Goal: Task Accomplishment & Management: Manage account settings

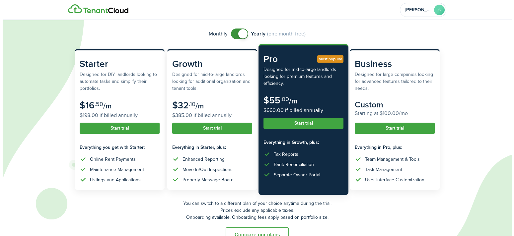
scroll to position [61, 0]
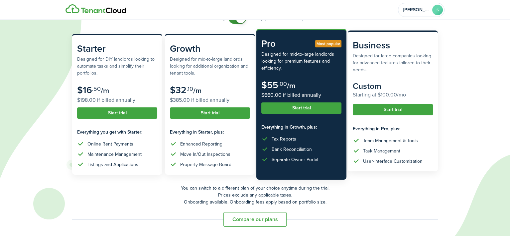
click at [404, 109] on button "Start trial" at bounding box center [392, 109] width 80 height 11
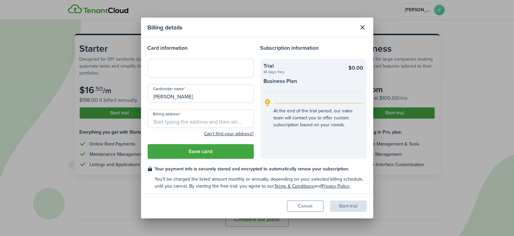
click at [186, 72] on div at bounding box center [201, 68] width 106 height 19
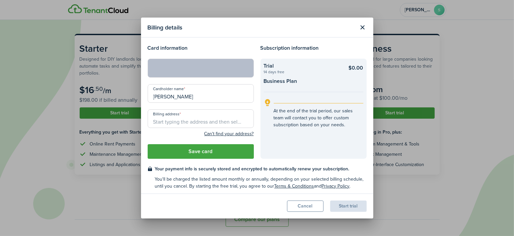
click at [199, 120] on input "Billing address" at bounding box center [201, 119] width 106 height 19
type input "[STREET_ADDRESS]"
click at [229, 150] on button "Save card" at bounding box center [201, 151] width 106 height 15
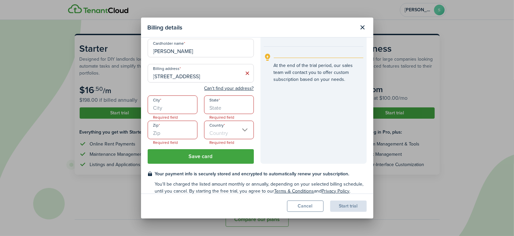
scroll to position [53, 0]
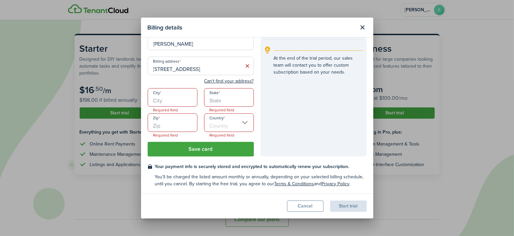
click at [159, 97] on input "City" at bounding box center [173, 97] width 50 height 19
click at [166, 81] on div "Can't find your address?" at bounding box center [201, 81] width 106 height 8
click at [172, 100] on input "City" at bounding box center [173, 97] width 50 height 19
type input "[GEOGRAPHIC_DATA]"
type input "FL"
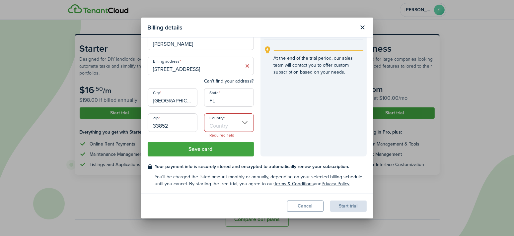
type input "33852"
click at [229, 123] on input "Country" at bounding box center [229, 123] width 50 height 19
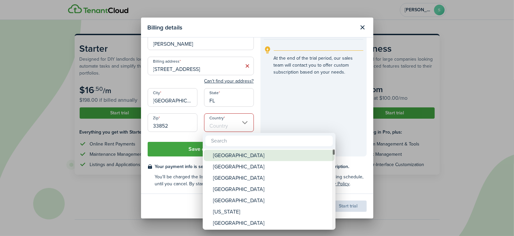
click at [239, 155] on div "[GEOGRAPHIC_DATA]" at bounding box center [272, 155] width 118 height 11
type input "[GEOGRAPHIC_DATA]"
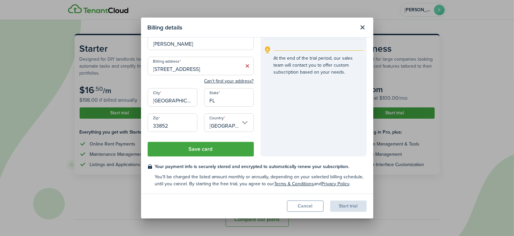
scroll to position [0, 0]
click at [221, 152] on button "Save card" at bounding box center [201, 149] width 106 height 15
click at [215, 146] on button "Save card" at bounding box center [201, 149] width 106 height 15
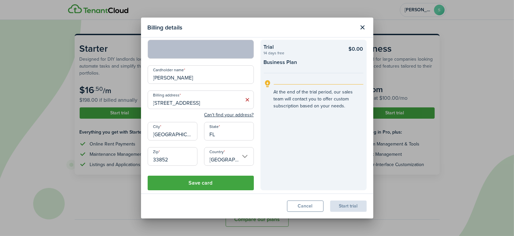
scroll to position [33, 0]
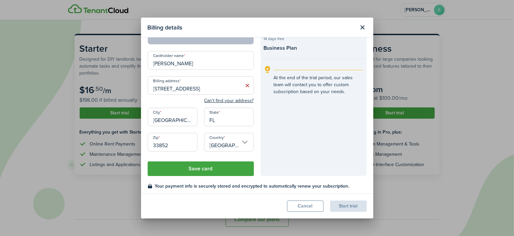
click at [265, 70] on icon "outline" at bounding box center [268, 70] width 8 height 8
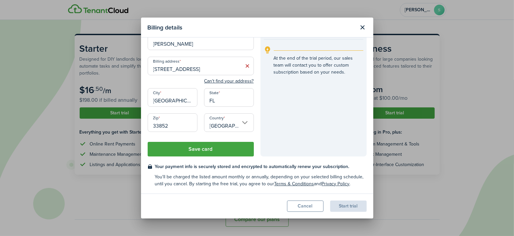
click at [206, 151] on button "Save card" at bounding box center [201, 149] width 106 height 15
click at [344, 204] on div "Start trial" at bounding box center [348, 206] width 37 height 11
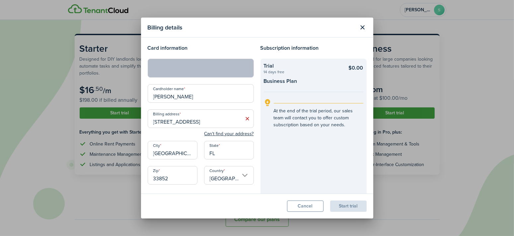
click at [216, 90] on input "[PERSON_NAME]" at bounding box center [201, 93] width 106 height 19
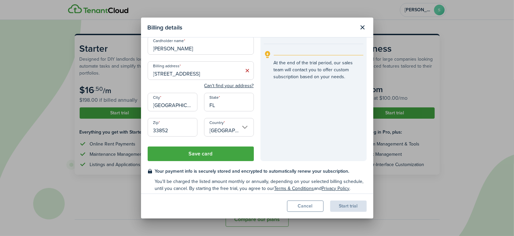
scroll to position [53, 0]
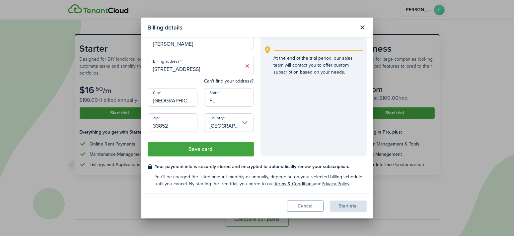
click at [192, 146] on button "Save card" at bounding box center [201, 149] width 106 height 15
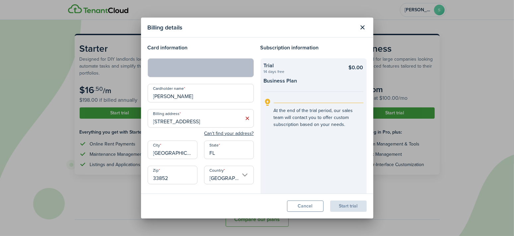
scroll to position [0, 0]
click at [198, 78] on div "Card information Cardholder name [PERSON_NAME] Billing address [STREET_ADDRESS]…" at bounding box center [200, 126] width 113 height 165
click at [232, 83] on div "Card information Cardholder name [PERSON_NAME] Billing address [STREET_ADDRESS]…" at bounding box center [200, 126] width 113 height 165
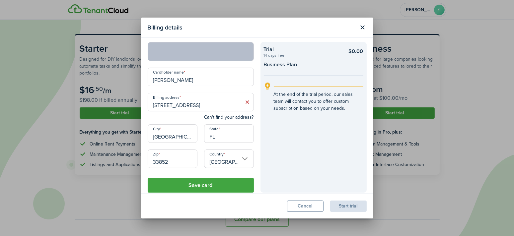
scroll to position [53, 0]
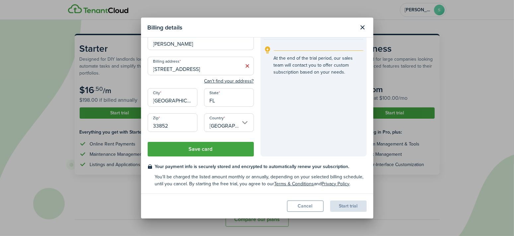
click at [228, 146] on button "Save card" at bounding box center [201, 149] width 106 height 15
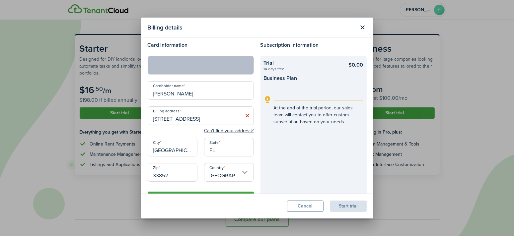
scroll to position [0, 0]
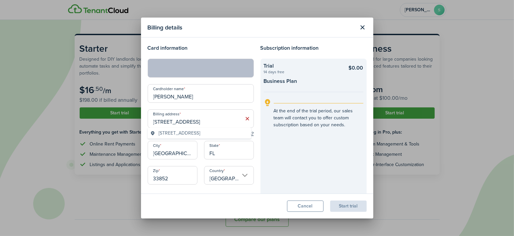
click at [235, 118] on input "[STREET_ADDRESS]" at bounding box center [201, 119] width 106 height 19
click at [200, 136] on span "[STREET_ADDRESS]" at bounding box center [180, 133] width 42 height 7
type input "[STREET_ADDRESS]"
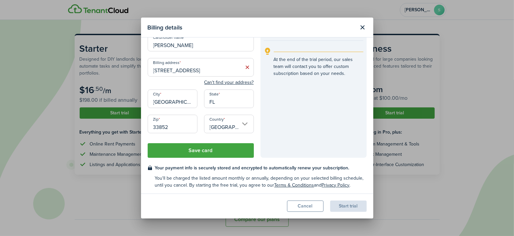
scroll to position [53, 0]
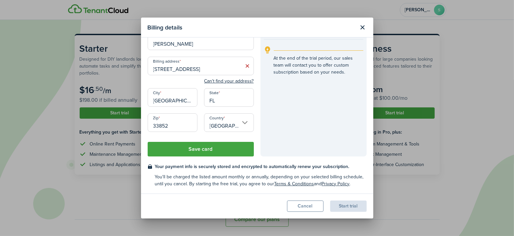
click at [212, 146] on button "Save card" at bounding box center [201, 149] width 106 height 15
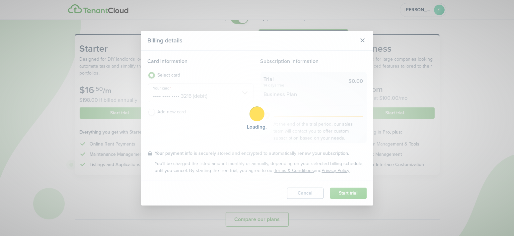
scroll to position [0, 0]
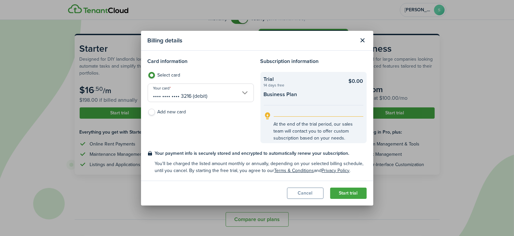
click at [357, 195] on button "Start trial" at bounding box center [348, 193] width 37 height 11
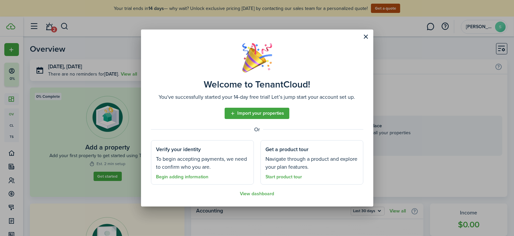
click at [265, 196] on link "View dashboard" at bounding box center [257, 194] width 34 height 5
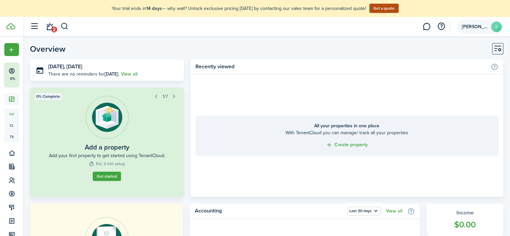
click at [494, 28] on avatar-text "S" at bounding box center [496, 27] width 11 height 11
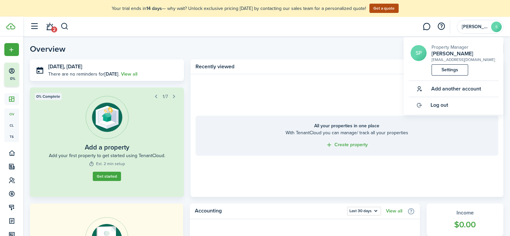
click at [453, 73] on link "Settings" at bounding box center [449, 69] width 37 height 11
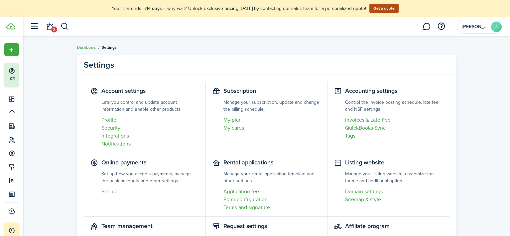
click at [111, 120] on link "Profile" at bounding box center [149, 120] width 97 height 8
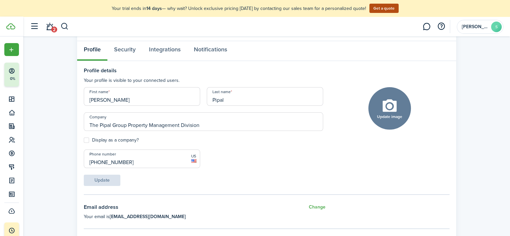
scroll to position [33, 0]
click at [387, 110] on button "Update image" at bounding box center [389, 109] width 43 height 43
click input "Upload file" at bounding box center [0, 0] width 0 height 0
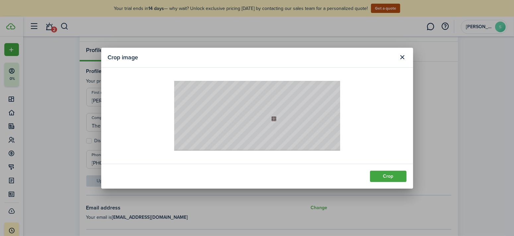
drag, startPoint x: 278, startPoint y: 121, endPoint x: 238, endPoint y: 117, distance: 40.0
click at [238, 81] on div at bounding box center [257, 81] width 166 height 0
click at [273, 114] on div at bounding box center [272, 115] width 3 height 3
click at [276, 115] on div at bounding box center [275, 115] width 3 height 3
drag, startPoint x: 276, startPoint y: 113, endPoint x: 333, endPoint y: 104, distance: 57.9
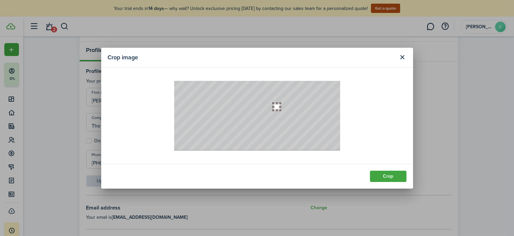
click at [338, 102] on div at bounding box center [311, 116] width 60 height 70
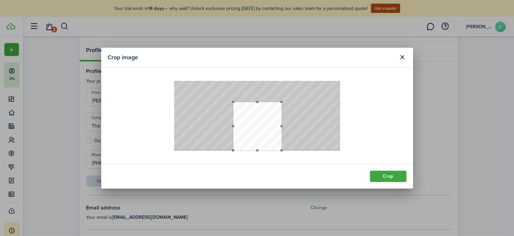
drag, startPoint x: 274, startPoint y: 110, endPoint x: 133, endPoint y: 154, distance: 147.8
click at [134, 155] on crop at bounding box center [257, 115] width 299 height 83
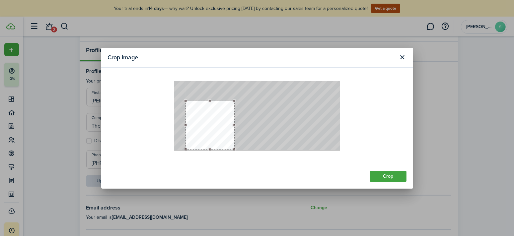
drag, startPoint x: 252, startPoint y: 138, endPoint x: 205, endPoint y: 137, distance: 47.2
click at [205, 137] on button "button" at bounding box center [210, 125] width 48 height 48
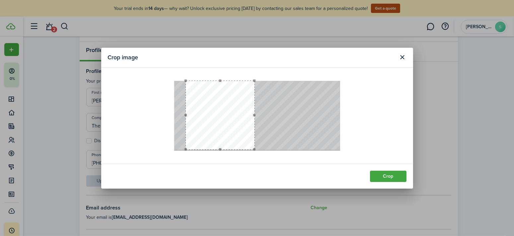
drag, startPoint x: 210, startPoint y: 101, endPoint x: 204, endPoint y: 78, distance: 22.9
click at [204, 78] on crop at bounding box center [257, 115] width 299 height 83
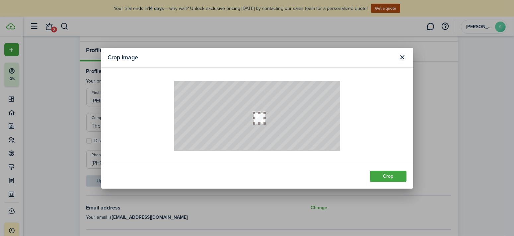
drag, startPoint x: 257, startPoint y: 116, endPoint x: 291, endPoint y: 124, distance: 35.1
click at [293, 124] on div at bounding box center [302, 116] width 75 height 70
drag, startPoint x: 257, startPoint y: 118, endPoint x: 188, endPoint y: 86, distance: 76.4
click at [188, 86] on button "button" at bounding box center [190, 87] width 11 height 11
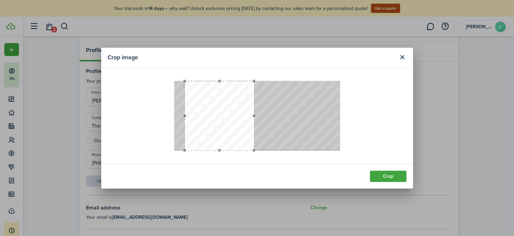
drag, startPoint x: 195, startPoint y: 86, endPoint x: 314, endPoint y: 115, distance: 122.7
click at [315, 115] on div at bounding box center [257, 116] width 166 height 70
drag, startPoint x: 254, startPoint y: 150, endPoint x: 253, endPoint y: 142, distance: 8.1
click at [256, 145] on div at bounding box center [257, 116] width 166 height 70
drag, startPoint x: 249, startPoint y: 114, endPoint x: 284, endPoint y: 123, distance: 36.4
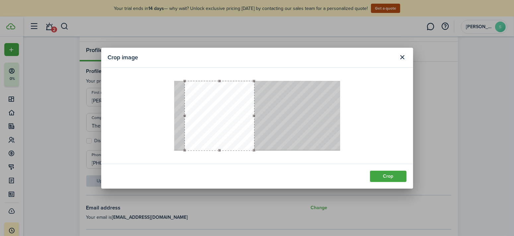
click at [285, 124] on div at bounding box center [257, 116] width 166 height 70
click at [205, 100] on button "button" at bounding box center [219, 115] width 69 height 69
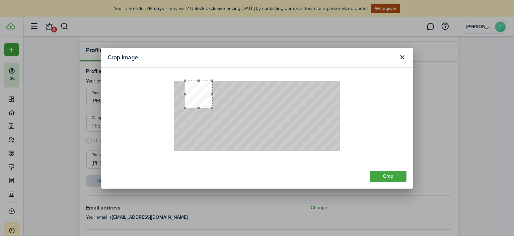
drag, startPoint x: 254, startPoint y: 150, endPoint x: 212, endPoint y: 112, distance: 57.2
click at [212, 112] on div at bounding box center [257, 116] width 166 height 70
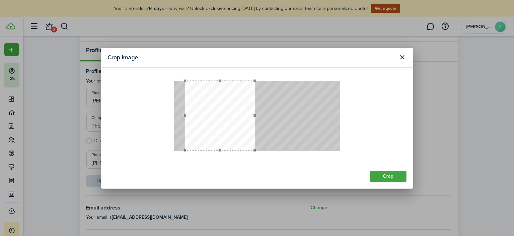
drag, startPoint x: 212, startPoint y: 94, endPoint x: 292, endPoint y: 121, distance: 84.8
click at [304, 121] on div at bounding box center [257, 116] width 166 height 70
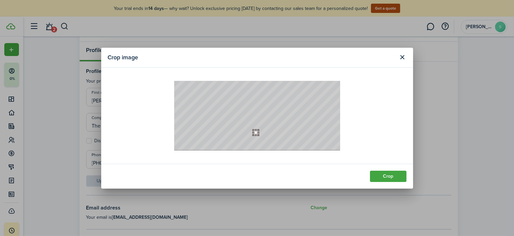
drag, startPoint x: 256, startPoint y: 133, endPoint x: 275, endPoint y: 133, distance: 18.3
click at [281, 136] on div at bounding box center [300, 116] width 82 height 70
drag, startPoint x: 257, startPoint y: 135, endPoint x: 268, endPoint y: 132, distance: 10.7
click at [264, 132] on div at bounding box center [257, 116] width 166 height 70
click at [395, 174] on button "Crop" at bounding box center [388, 176] width 37 height 11
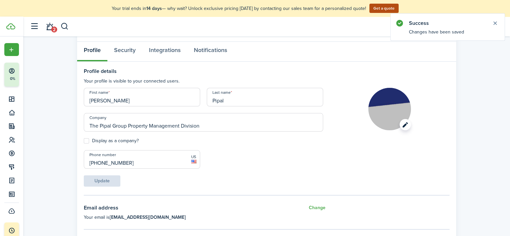
click at [402, 122] on image-lazy "Open menu" at bounding box center [389, 109] width 43 height 43
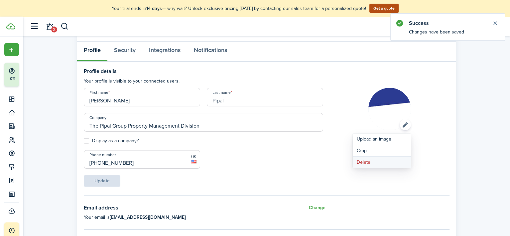
click at [368, 160] on button "Delete" at bounding box center [381, 162] width 58 height 11
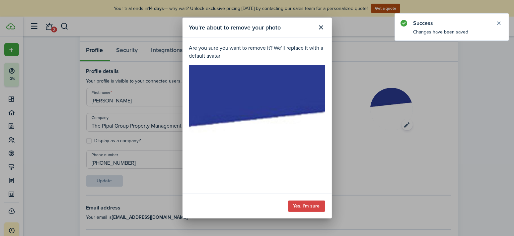
click at [304, 207] on button "Yes, I'm sure" at bounding box center [306, 206] width 37 height 11
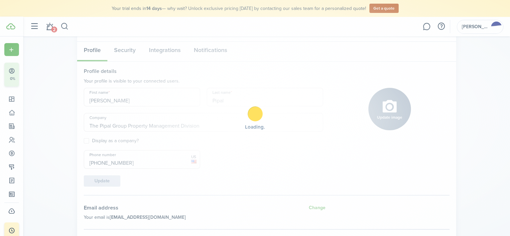
click at [385, 115] on div "Loading" at bounding box center [255, 118] width 510 height 236
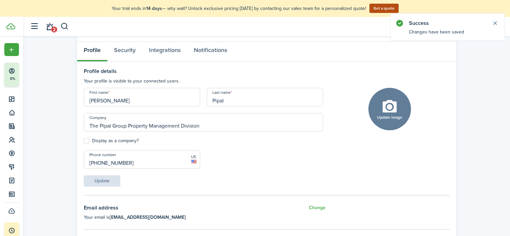
click at [388, 117] on button "Update image" at bounding box center [389, 109] width 43 height 43
click input "Upload file" at bounding box center [0, 0] width 0 height 0
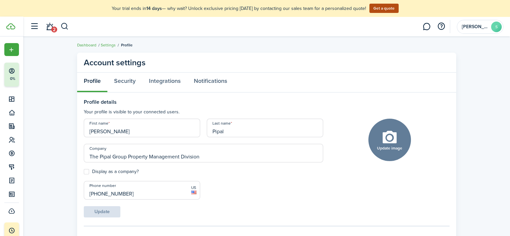
scroll to position [0, 0]
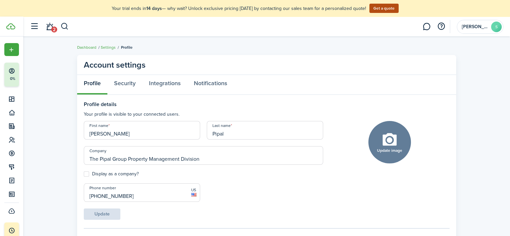
click at [390, 143] on button "Update image" at bounding box center [389, 142] width 43 height 43
click input "Upload file" at bounding box center [0, 0] width 0 height 0
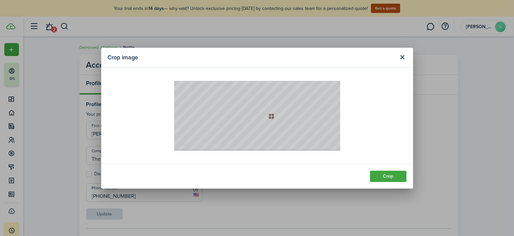
drag, startPoint x: 276, startPoint y: 118, endPoint x: 262, endPoint y: 118, distance: 13.6
click at [262, 81] on div at bounding box center [257, 81] width 166 height 0
click at [274, 115] on div at bounding box center [273, 115] width 3 height 3
drag, startPoint x: 274, startPoint y: 115, endPoint x: 349, endPoint y: 78, distance: 83.8
click at [349, 78] on crop at bounding box center [257, 115] width 299 height 83
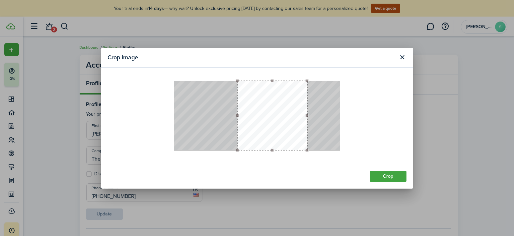
drag, startPoint x: 269, startPoint y: 98, endPoint x: 203, endPoint y: 103, distance: 65.6
click at [203, 103] on div at bounding box center [257, 116] width 166 height 70
drag, startPoint x: 265, startPoint y: 113, endPoint x: 262, endPoint y: 110, distance: 3.8
click at [262, 110] on button "button" at bounding box center [270, 116] width 70 height 70
drag, startPoint x: 305, startPoint y: 117, endPoint x: 324, endPoint y: 115, distance: 19.3
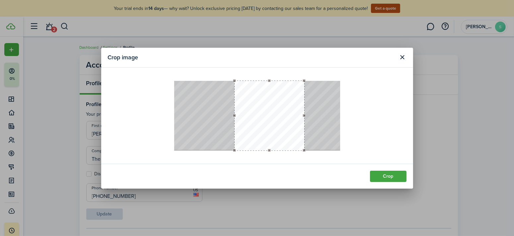
click at [324, 115] on div at bounding box center [257, 116] width 166 height 70
drag, startPoint x: 304, startPoint y: 80, endPoint x: 324, endPoint y: 75, distance: 20.5
click at [324, 75] on crop at bounding box center [257, 115] width 299 height 83
click at [278, 117] on button "button" at bounding box center [271, 116] width 70 height 70
click at [389, 178] on button "Crop" at bounding box center [388, 176] width 37 height 11
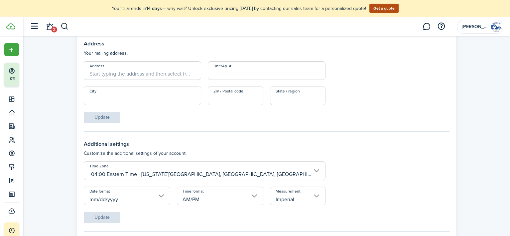
scroll to position [194, 0]
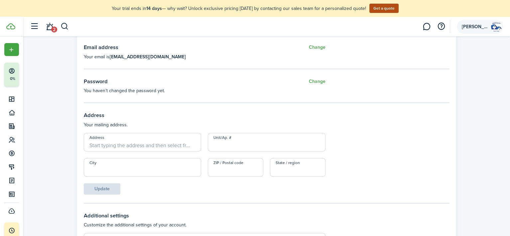
click at [476, 28] on span "[PERSON_NAME]" at bounding box center [474, 27] width 27 height 5
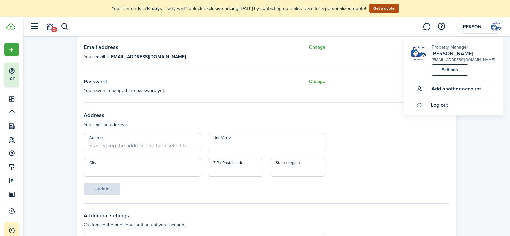
click at [454, 72] on link "Settings" at bounding box center [449, 69] width 37 height 11
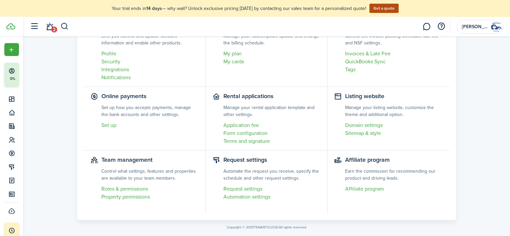
scroll to position [75, 0]
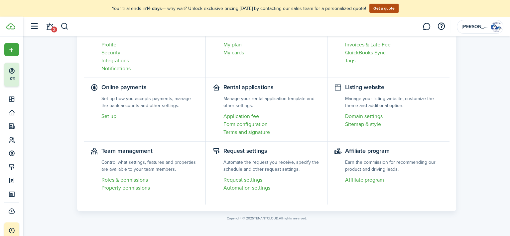
click at [139, 180] on link "Roles & permissions" at bounding box center [149, 180] width 97 height 8
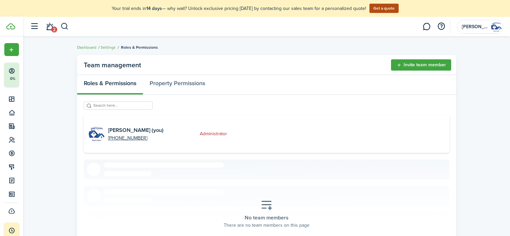
click at [426, 67] on button "Invite team member" at bounding box center [421, 64] width 60 height 11
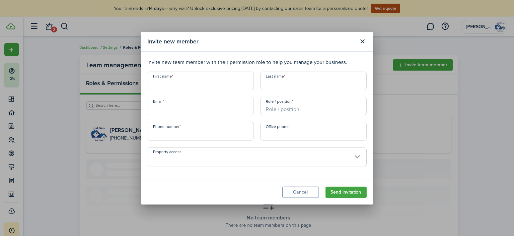
click at [181, 84] on input "First name" at bounding box center [201, 81] width 106 height 19
type input "[PERSON_NAME]"
paste input "[EMAIL_ADDRESS][DOMAIN_NAME]"
type input "[EMAIL_ADDRESS][DOMAIN_NAME]"
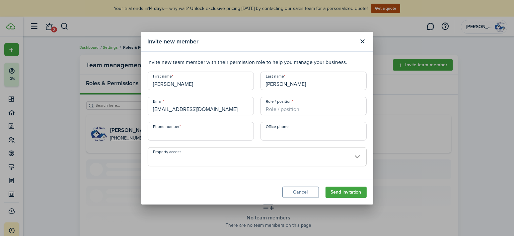
click at [279, 109] on input "Role / position" at bounding box center [314, 106] width 106 height 19
type input "M"
type input "Property Manager"
click at [230, 134] on input "+1" at bounding box center [201, 131] width 106 height 19
paste input "[PHONE_NUMBER]"
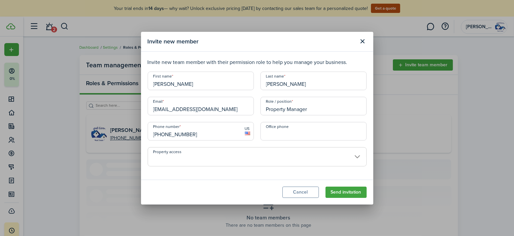
type input "[PHONE_NUMBER]"
type input "+1"
click at [278, 133] on input "+1" at bounding box center [314, 131] width 106 height 19
click at [218, 159] on span at bounding box center [257, 160] width 219 height 11
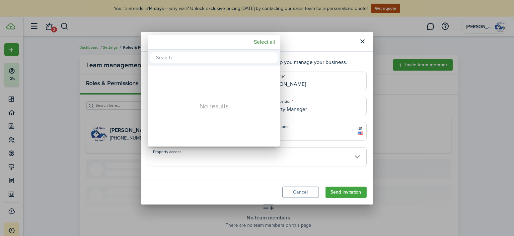
click at [358, 157] on div at bounding box center [257, 118] width 621 height 343
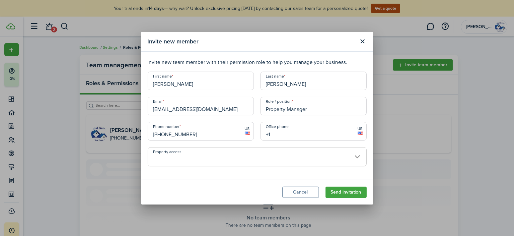
click at [350, 192] on button "Send invitation" at bounding box center [346, 192] width 41 height 11
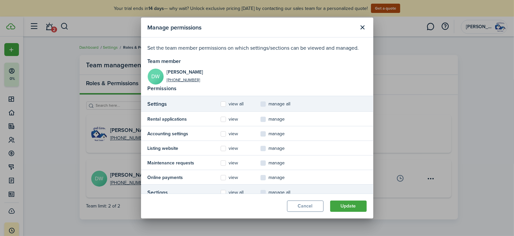
click at [224, 106] on label "view all" at bounding box center [232, 104] width 23 height 5
click at [221, 105] on input "view all" at bounding box center [221, 104] width 0 height 0
checkbox input "true"
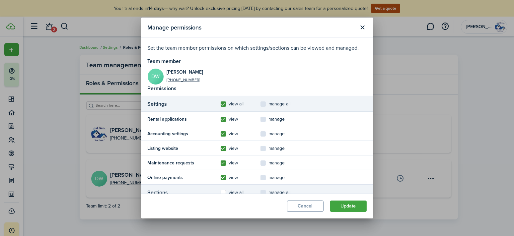
checkbox input "true"
click at [262, 102] on label "manage all" at bounding box center [276, 104] width 30 height 5
click at [261, 104] on input "manage all" at bounding box center [260, 104] width 0 height 0
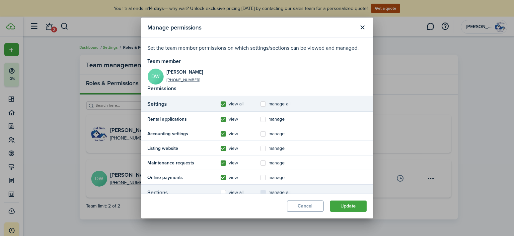
checkbox input "true"
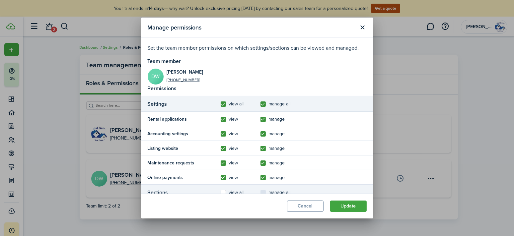
checkbox input "true"
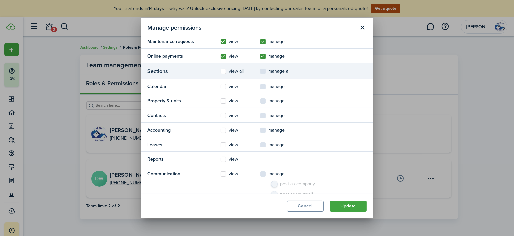
scroll to position [133, 0]
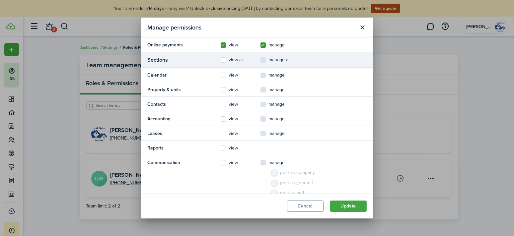
click at [221, 59] on label "view all" at bounding box center [232, 59] width 23 height 5
click at [221, 193] on input "view all" at bounding box center [221, 193] width 0 height 0
checkbox input "true"
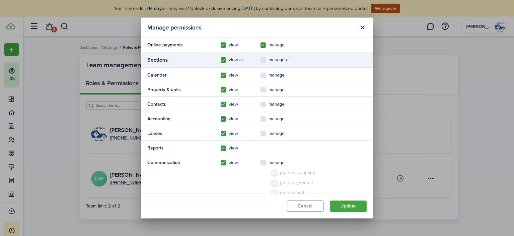
checkbox input "true"
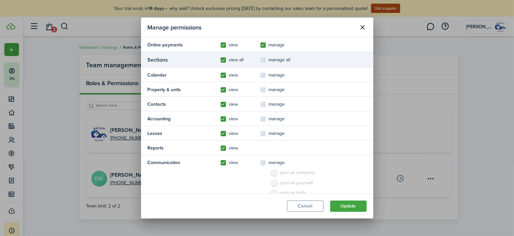
checkbox input "true"
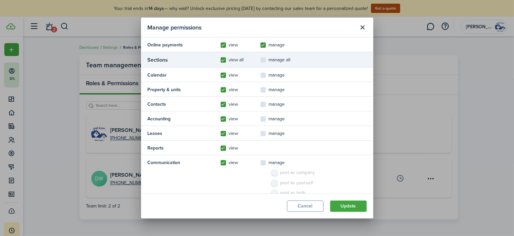
checkbox input "true"
click at [264, 63] on control-checkbox "manage all" at bounding box center [281, 60] width 40 height 8
click at [264, 59] on label "manage all" at bounding box center [276, 59] width 30 height 5
click at [261, 193] on input "manage all" at bounding box center [260, 193] width 0 height 0
checkbox input "true"
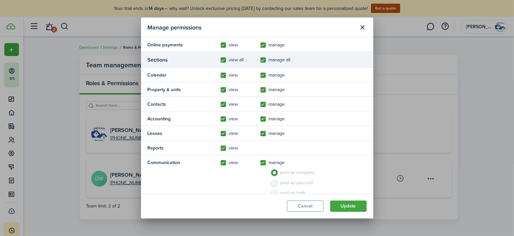
checkbox input "true"
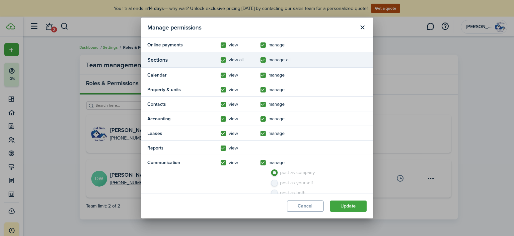
checkbox input "true"
radio input "true"
checkbox input "true"
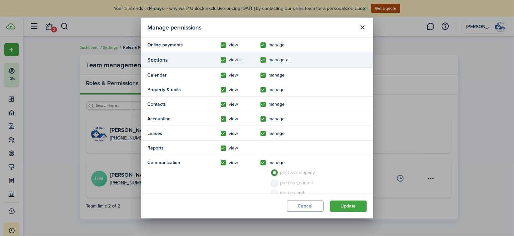
checkbox input "true"
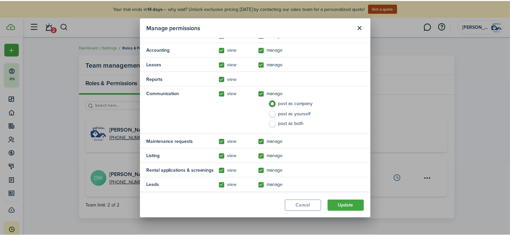
scroll to position [169, 0]
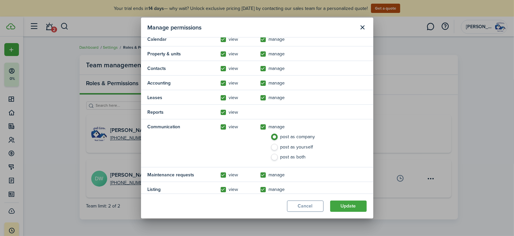
click at [349, 206] on button "Update" at bounding box center [348, 206] width 37 height 11
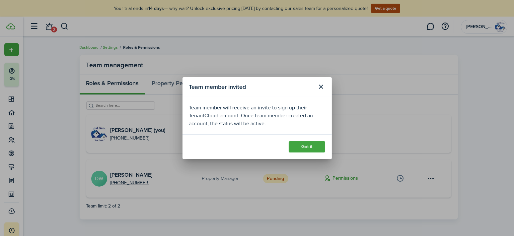
click at [307, 148] on button "Got it" at bounding box center [307, 146] width 37 height 11
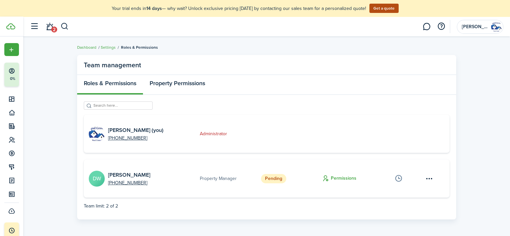
click at [190, 80] on link "Property Permissions" at bounding box center [177, 85] width 69 height 20
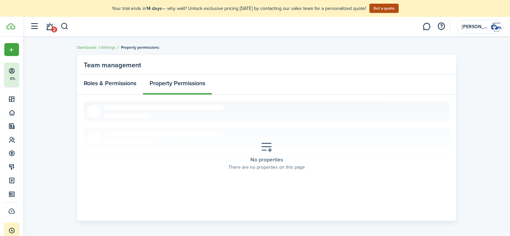
click at [129, 90] on link "Roles & Permissions" at bounding box center [110, 85] width 66 height 20
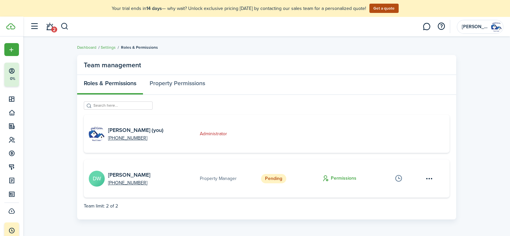
click at [111, 47] on link "Settings" at bounding box center [108, 48] width 15 height 6
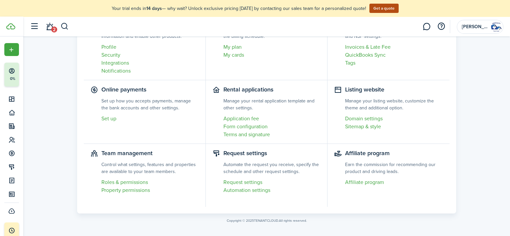
scroll to position [75, 0]
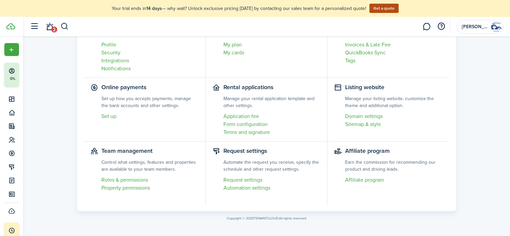
click at [138, 180] on link "Roles & permissions" at bounding box center [149, 180] width 97 height 8
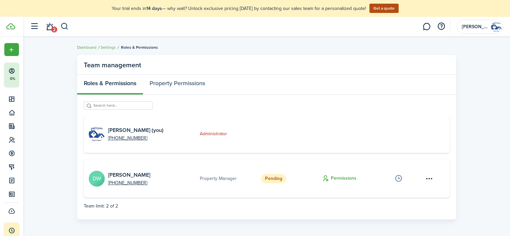
click at [33, 27] on button "button" at bounding box center [34, 26] width 13 height 13
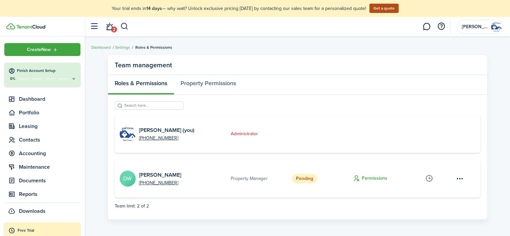
click at [112, 29] on span "2" at bounding box center [114, 30] width 6 height 6
